Goal: Communication & Community: Answer question/provide support

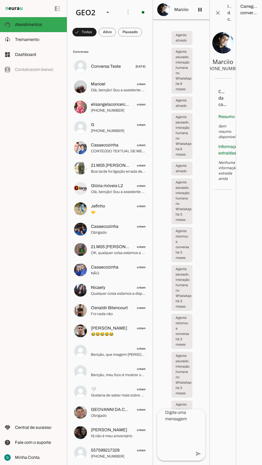
click at [97, 32] on span at bounding box center [85, 32] width 24 height 13
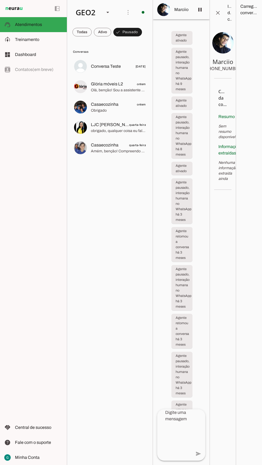
click at [89, 7] on div "GEO2" at bounding box center [86, 12] width 29 height 18
click at [147, 31] on slot at bounding box center [164, 34] width 34 height 6
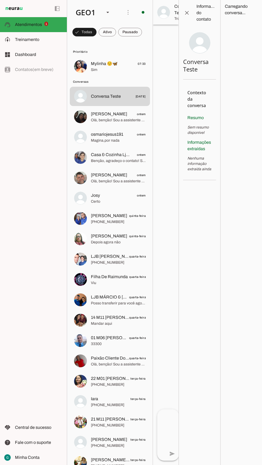
click at [115, 51] on span "Prioritário" at bounding box center [109, 52] width 73 height 4
click at [95, 55] on md-item "Prioritário" at bounding box center [110, 51] width 80 height 9
click at [97, 31] on span at bounding box center [85, 32] width 24 height 13
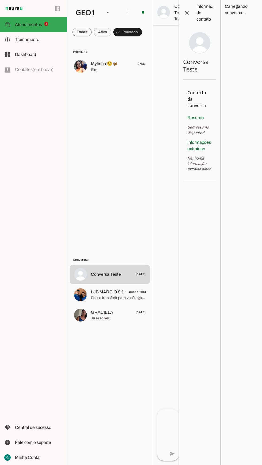
click at [98, 63] on span "Mylinha ☺️🦋" at bounding box center [104, 64] width 27 height 6
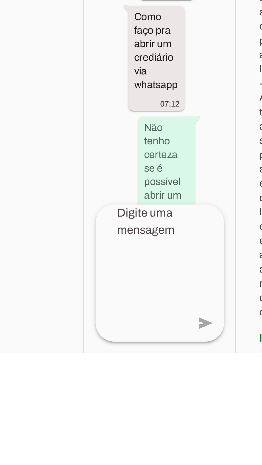
scroll to position [8, 0]
